Goal: Information Seeking & Learning: Learn about a topic

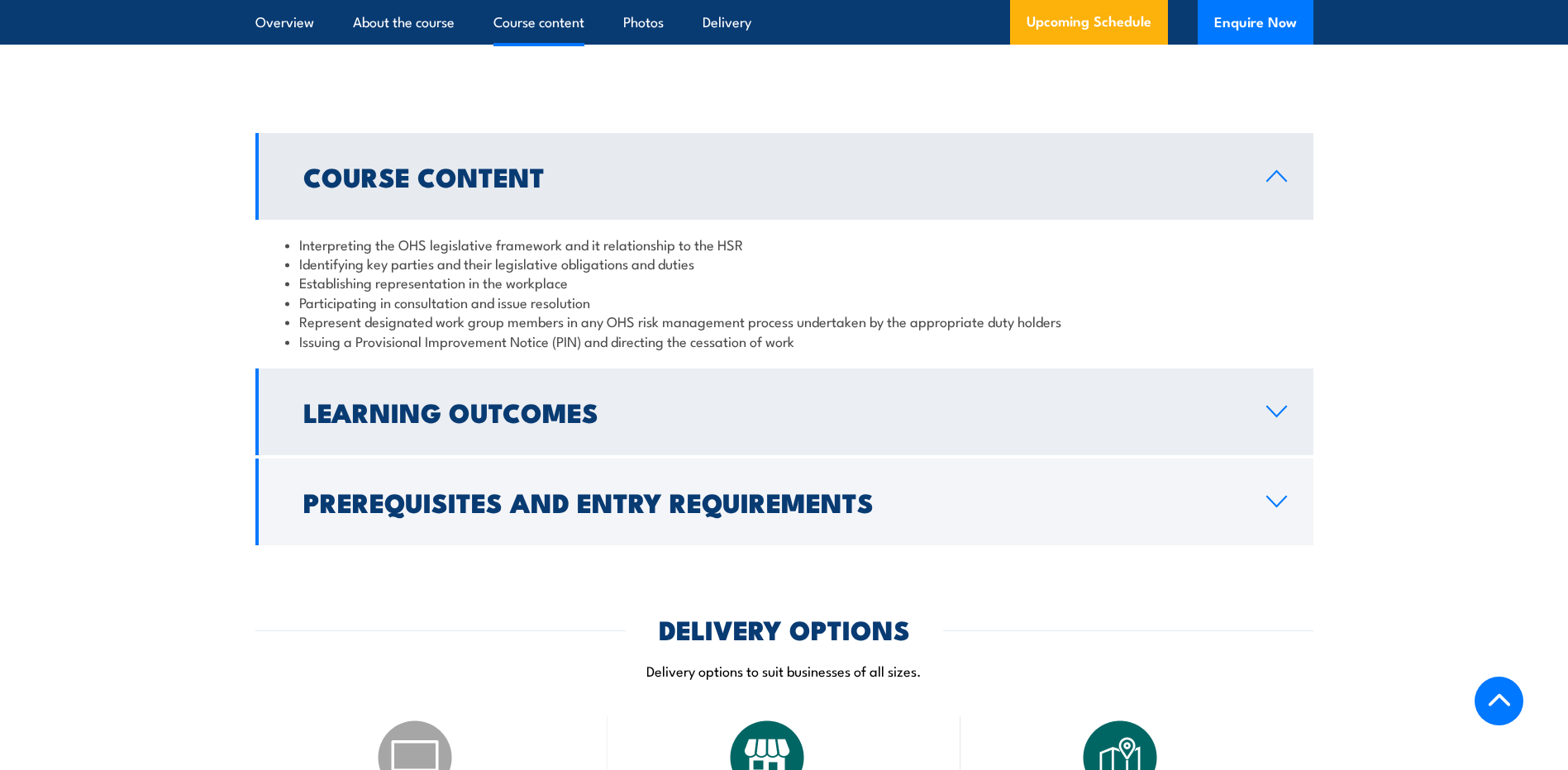
scroll to position [1652, 0]
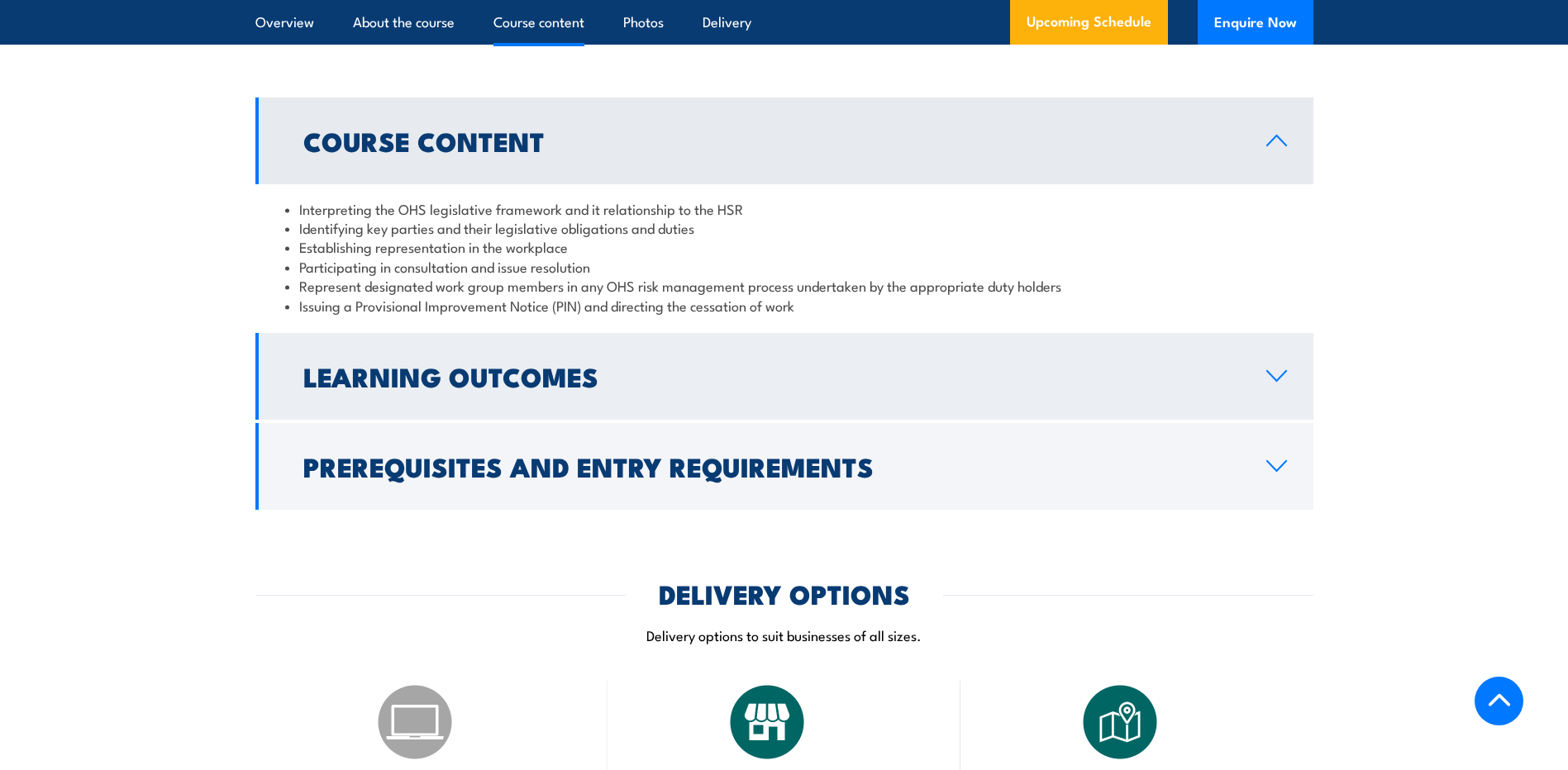
click at [743, 370] on h2 "Learning Outcomes" at bounding box center [771, 376] width 937 height 23
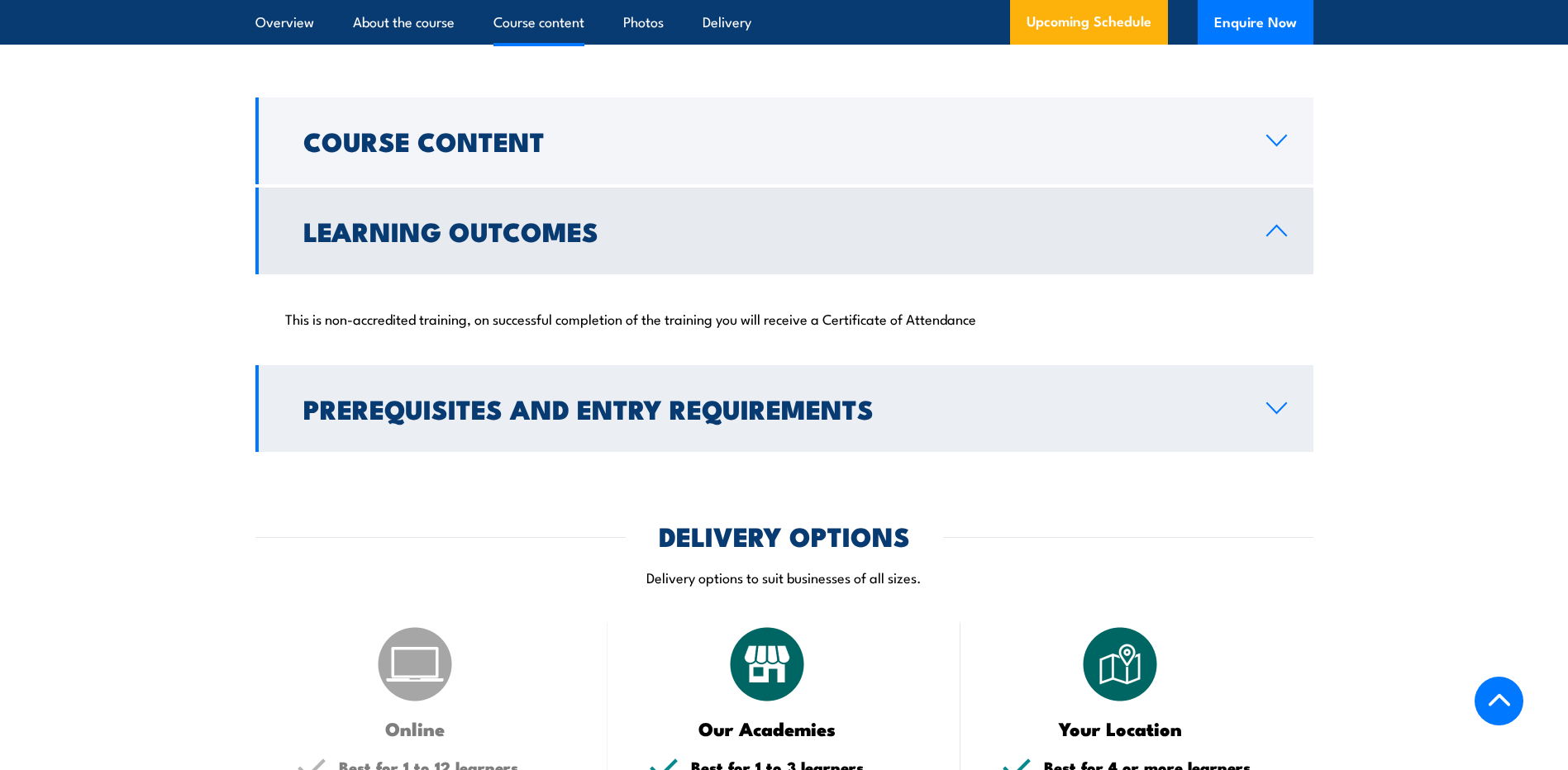
click at [1251, 399] on link "Prerequisites and Entry Requirements" at bounding box center [784, 408] width 1058 height 87
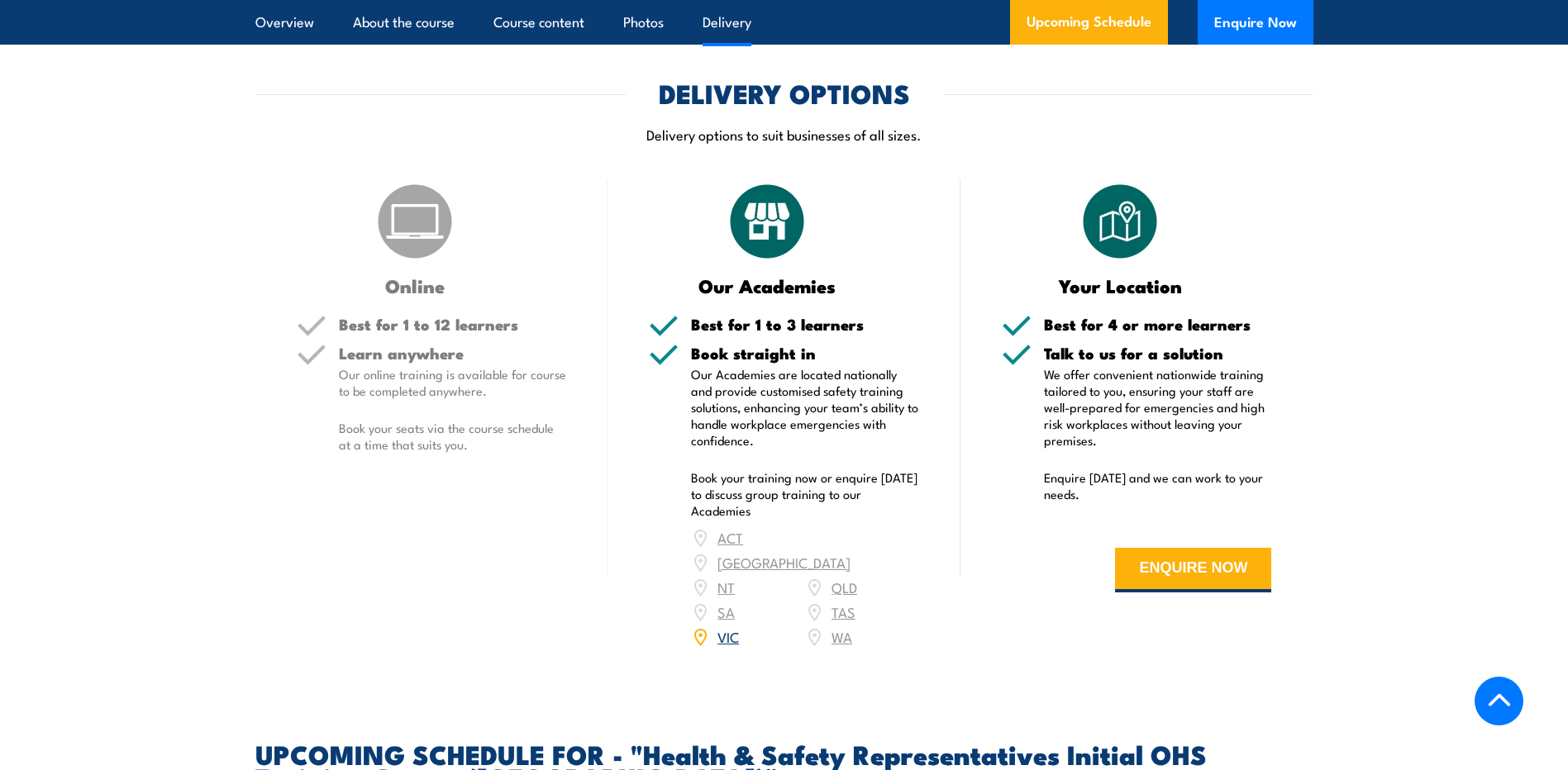
scroll to position [2230, 0]
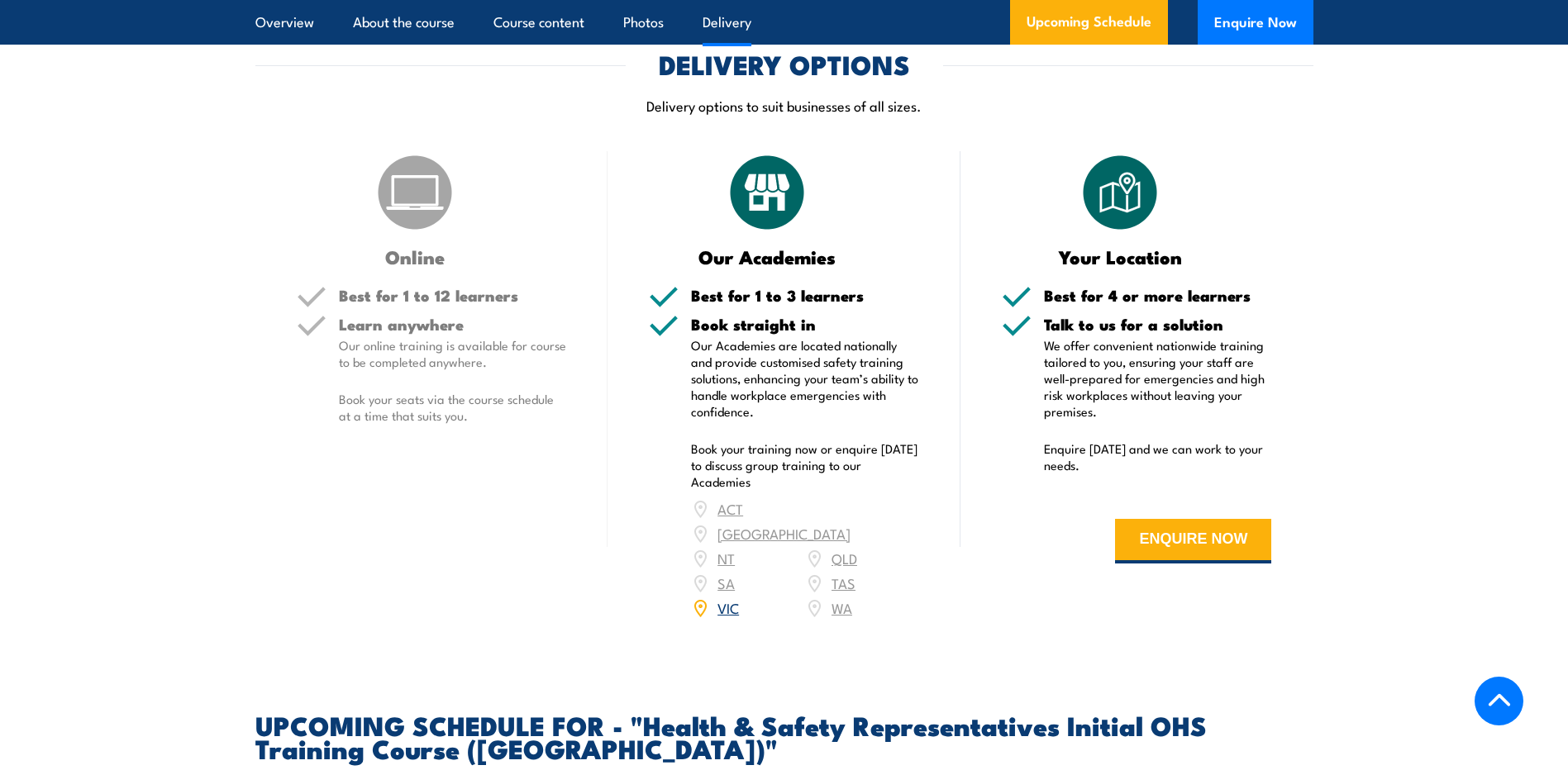
click at [725, 597] on link "VIC" at bounding box center [728, 607] width 22 height 20
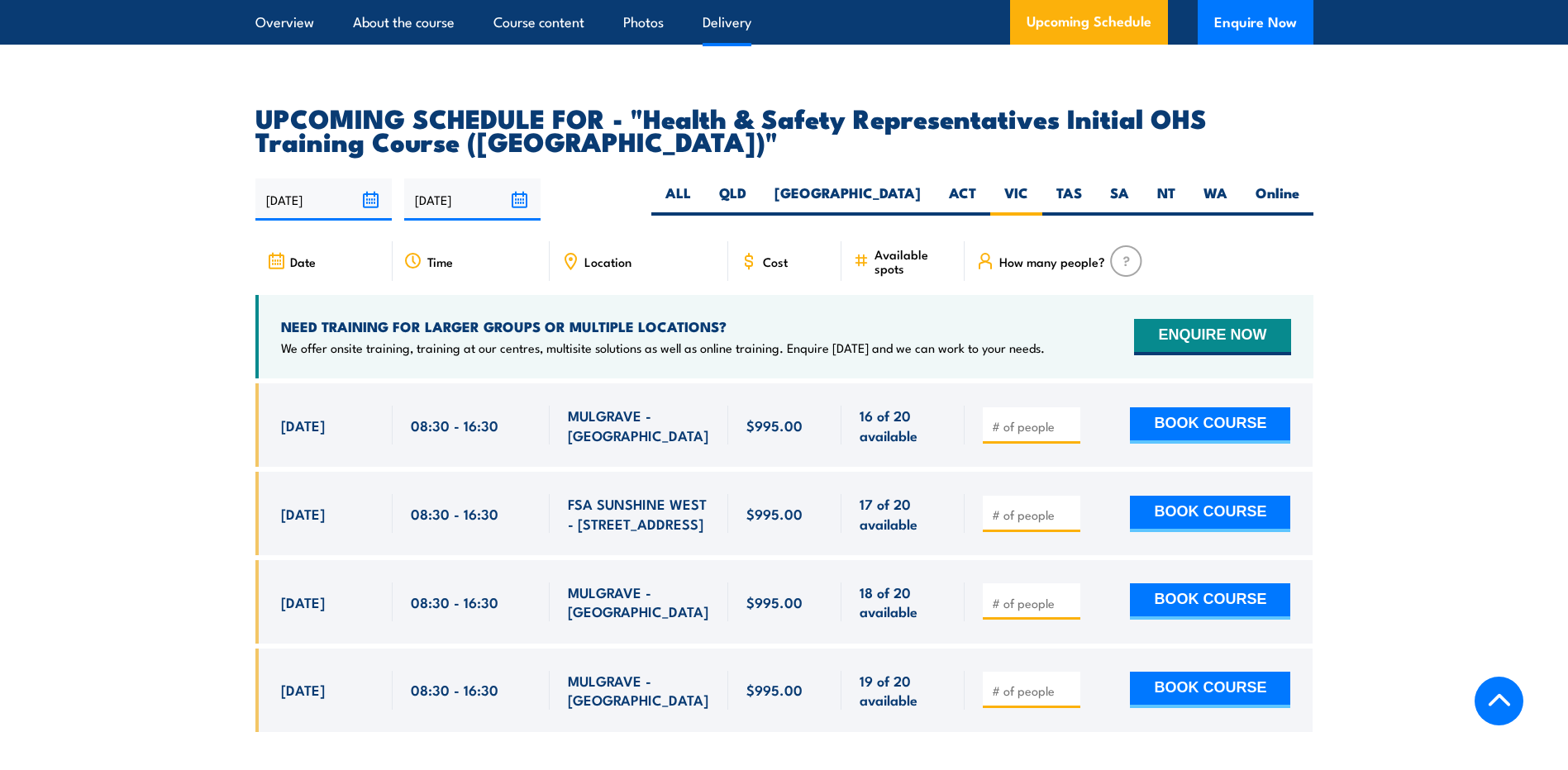
scroll to position [2869, 0]
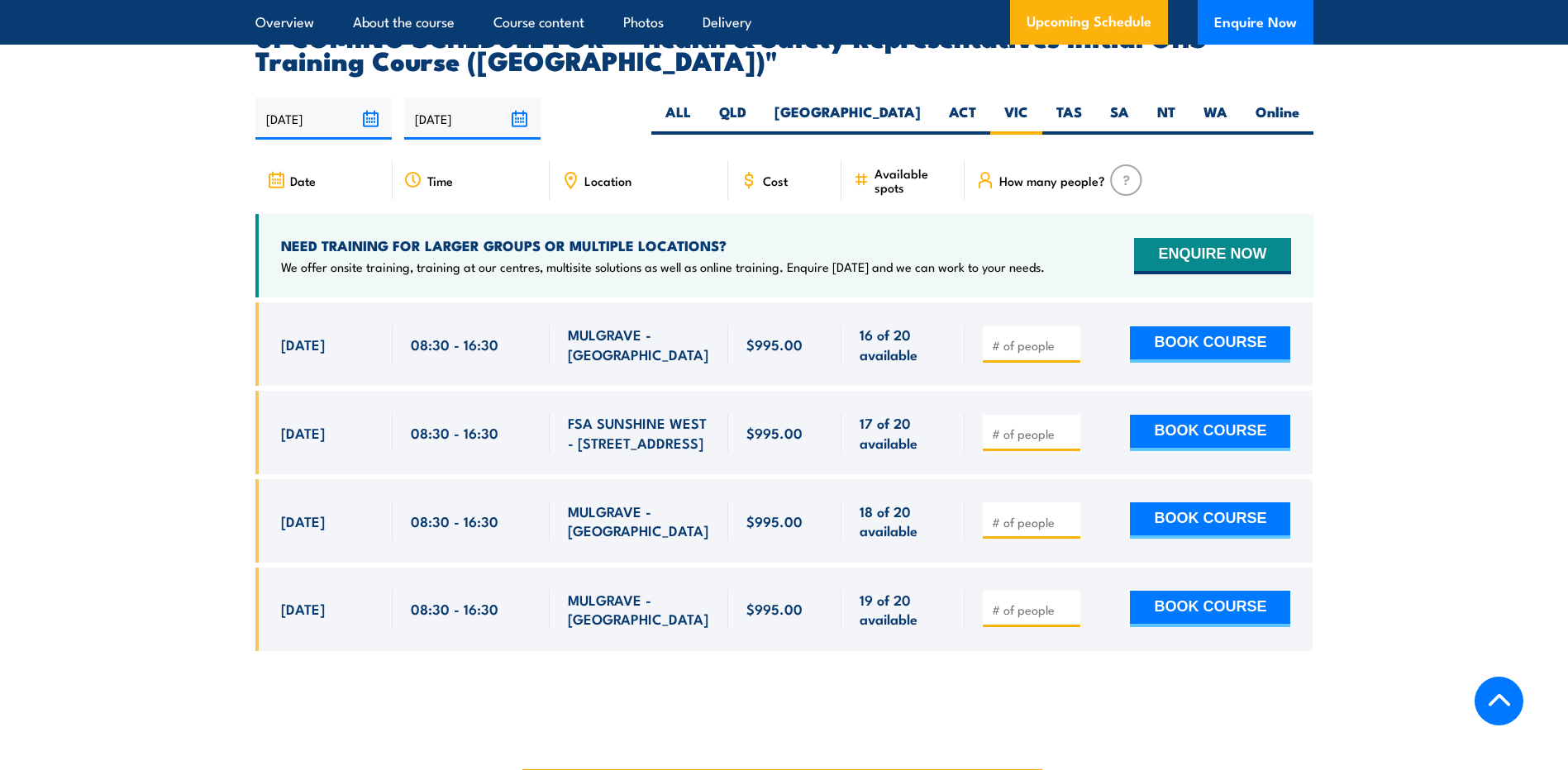
drag, startPoint x: 1455, startPoint y: 331, endPoint x: 1454, endPoint y: 318, distance: 13.0
click at [1455, 331] on section "UPCOMING SCHEDULE FOR - "Health & Safety Representatives Initial OHS Training C…" at bounding box center [784, 349] width 1568 height 650
click at [1409, 435] on section "UPCOMING SCHEDULE FOR - "Health & Safety Representatives Initial OHS Training C…" at bounding box center [784, 349] width 1568 height 650
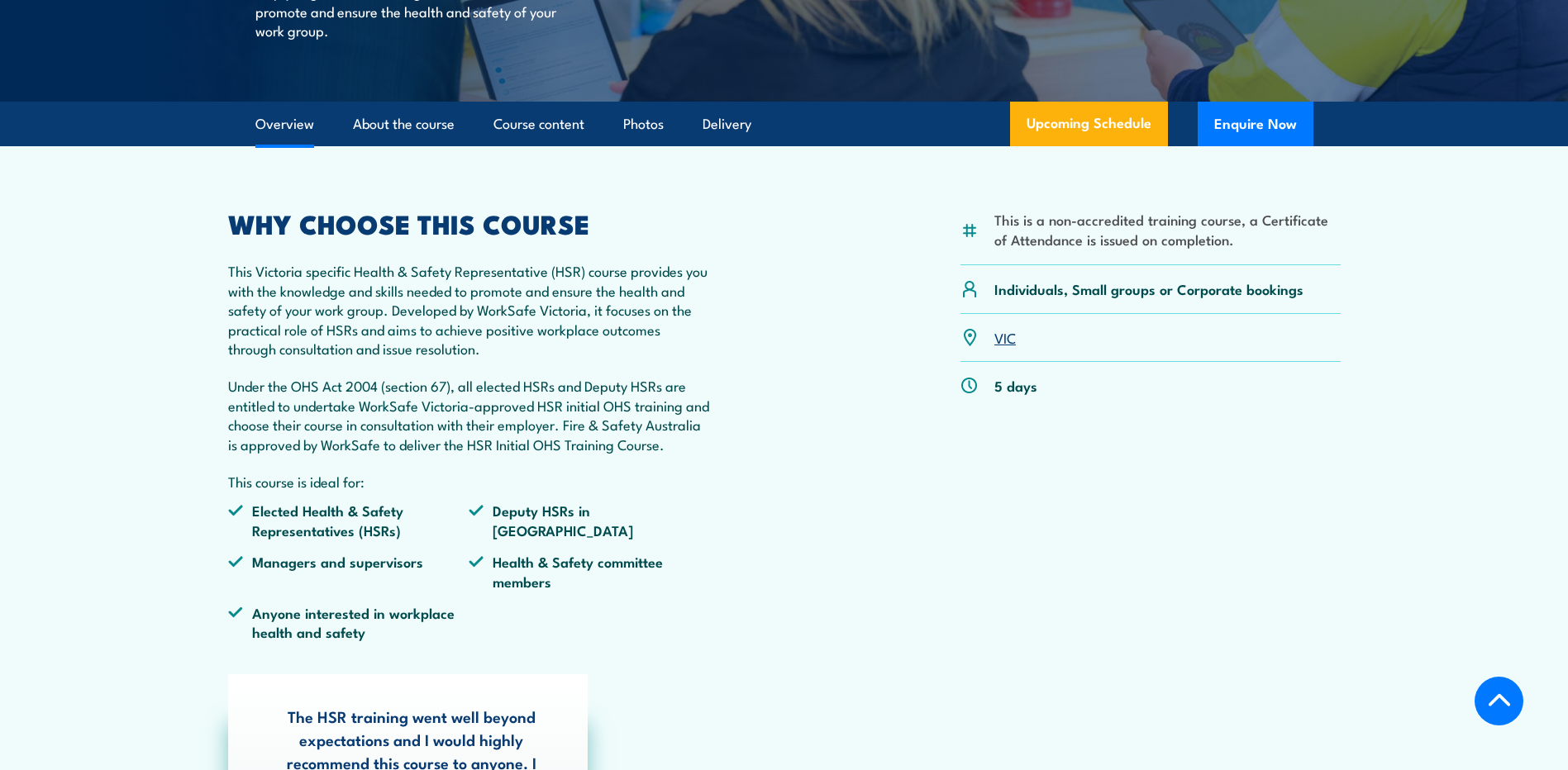
scroll to position [309, 0]
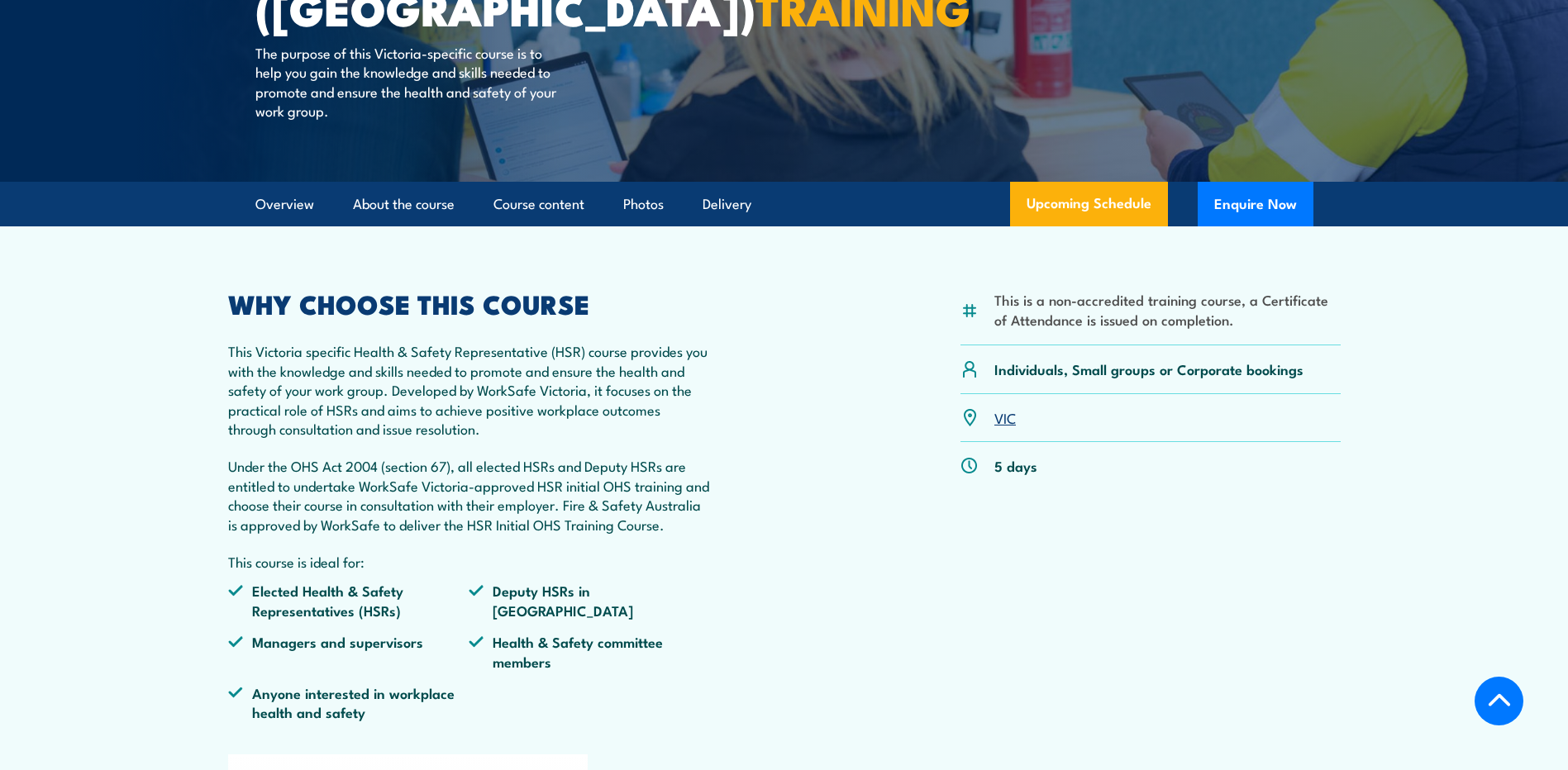
click at [753, 343] on div "This is a non-accredited training course, a Certificate of Attendance is issued…" at bounding box center [784, 513] width 1112 height 443
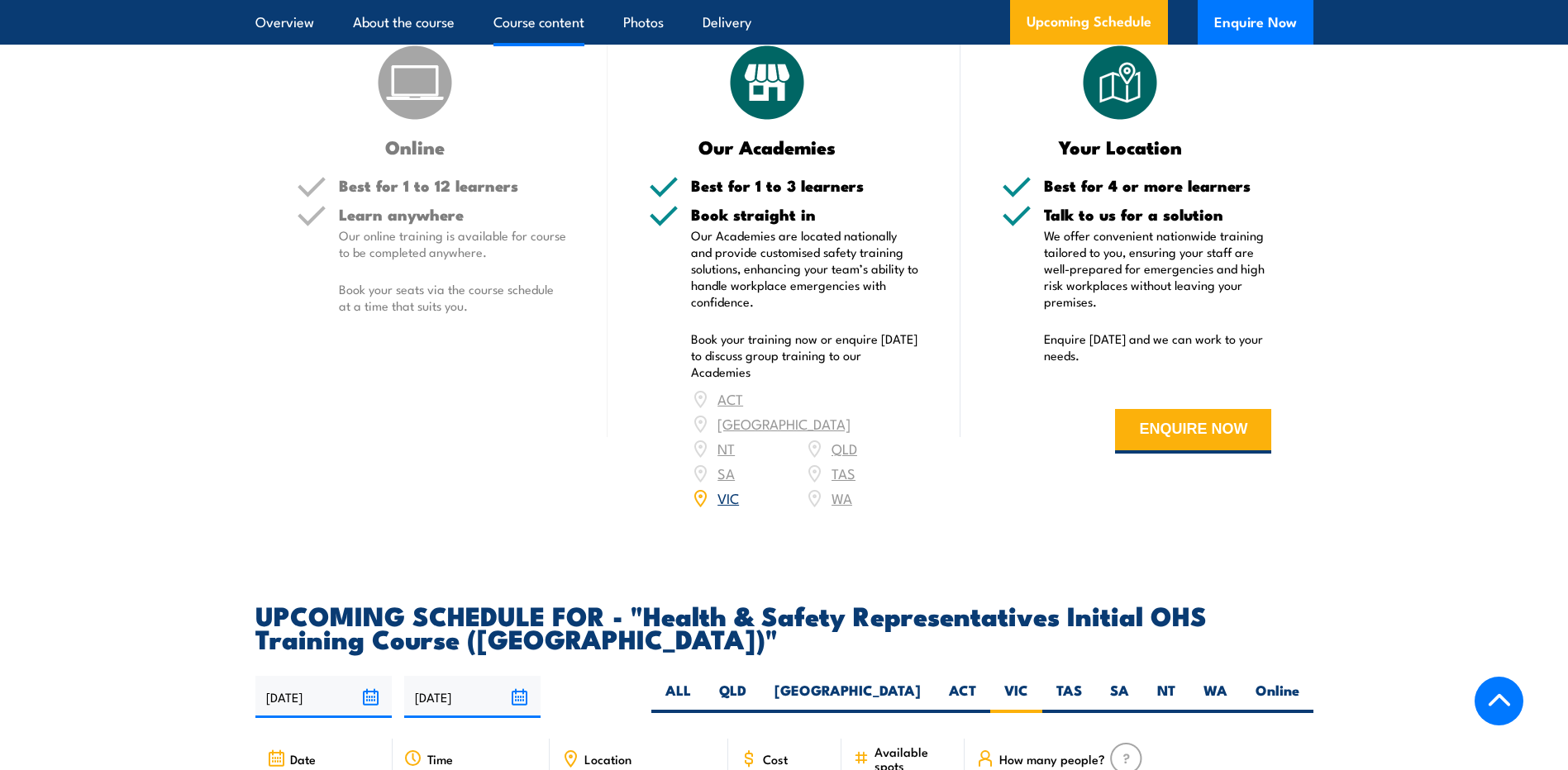
scroll to position [1796, 0]
